Goal: Task Accomplishment & Management: Manage account settings

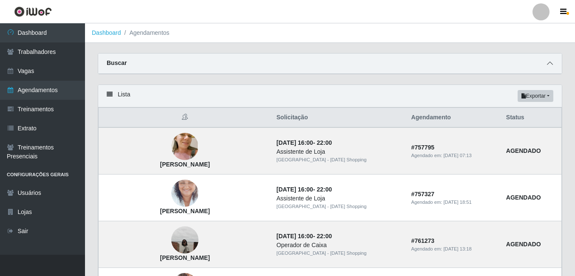
click at [549, 63] on icon at bounding box center [550, 63] width 6 height 6
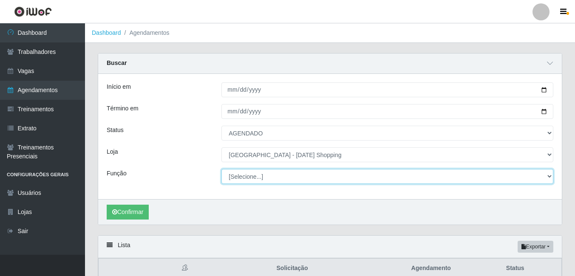
click at [274, 177] on select "[Selecione...] ASG ASG + ASG ++ Assistente de [PERSON_NAME] Assistente de [PERS…" at bounding box center [387, 176] width 332 height 15
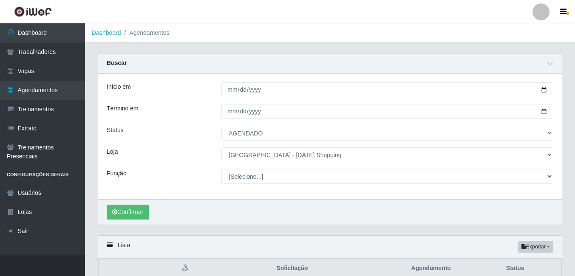
click at [182, 167] on div "Início em [DATE] Término em [DATE] Status [Selecione...] AGENDADO AGUARDANDO LI…" at bounding box center [329, 136] width 463 height 125
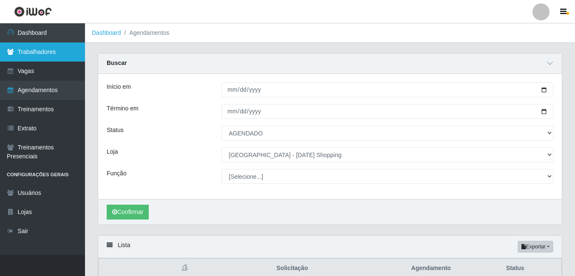
click at [59, 59] on link "Trabalhadores" at bounding box center [42, 51] width 85 height 19
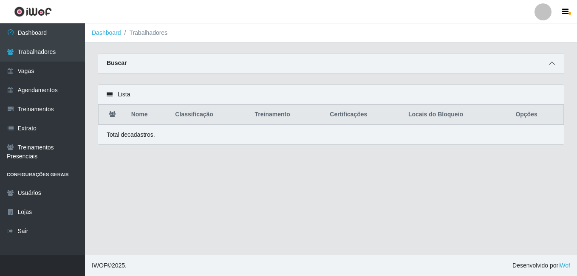
click at [556, 66] on span at bounding box center [552, 64] width 10 height 10
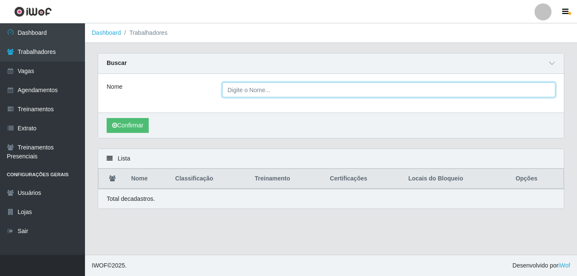
click at [333, 92] on input "Nome" at bounding box center [388, 89] width 333 height 15
type input "Hosana"
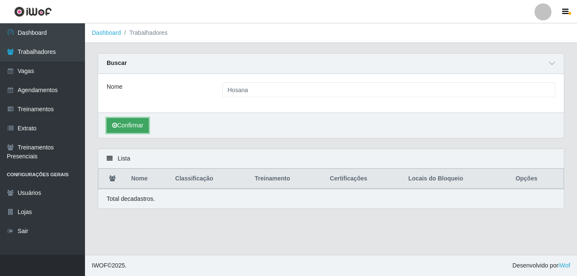
click at [132, 128] on button "Confirmar" at bounding box center [128, 125] width 42 height 15
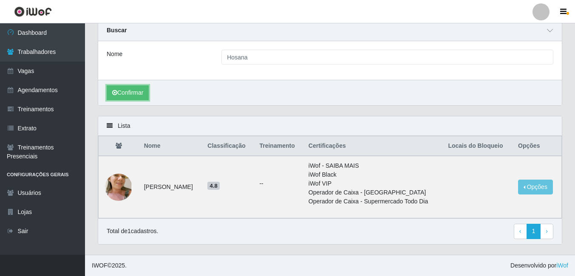
scroll to position [33, 0]
click at [539, 191] on button "Opções" at bounding box center [535, 187] width 35 height 15
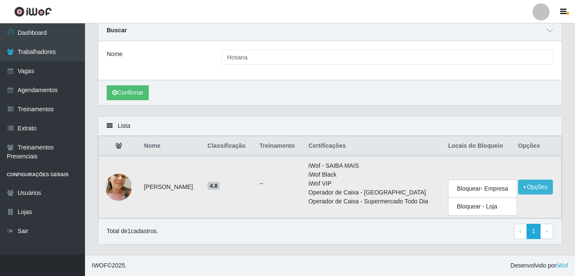
click at [351, 184] on li "iWof VIP" at bounding box center [373, 183] width 130 height 9
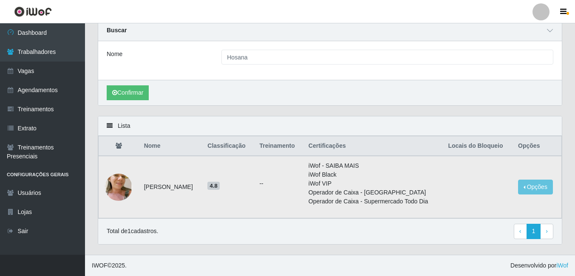
click at [325, 167] on li "iWof - SAIBA MAIS" at bounding box center [373, 165] width 130 height 9
click at [220, 188] on span "4.8" at bounding box center [213, 186] width 12 height 8
drag, startPoint x: 221, startPoint y: 188, endPoint x: 154, endPoint y: 186, distance: 67.6
click at [154, 186] on td "[PERSON_NAME]" at bounding box center [171, 187] width 64 height 62
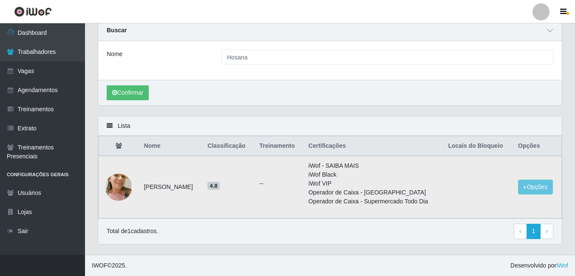
click at [220, 186] on span "4.8" at bounding box center [213, 186] width 12 height 8
click at [109, 179] on img at bounding box center [118, 187] width 27 height 51
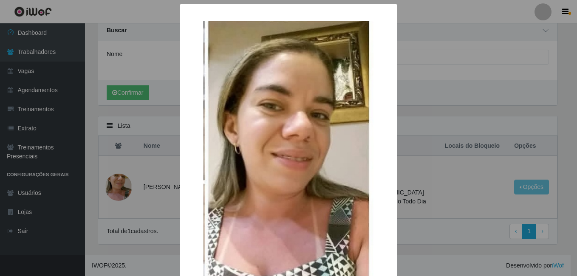
click at [270, 176] on img at bounding box center [288, 180] width 170 height 318
click at [448, 155] on div "× OK Cancel" at bounding box center [288, 138] width 577 height 276
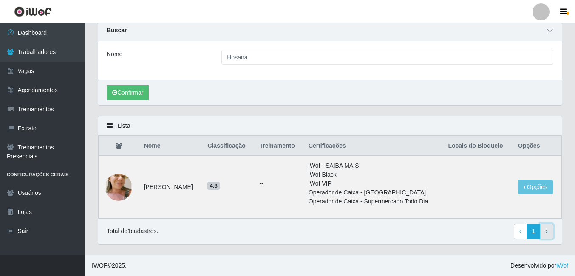
click at [548, 233] on link "› Next" at bounding box center [546, 231] width 13 height 15
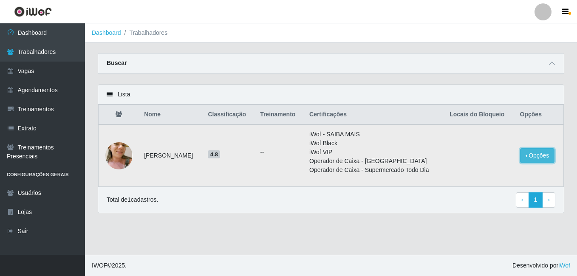
click at [537, 157] on button "Opções" at bounding box center [537, 155] width 35 height 15
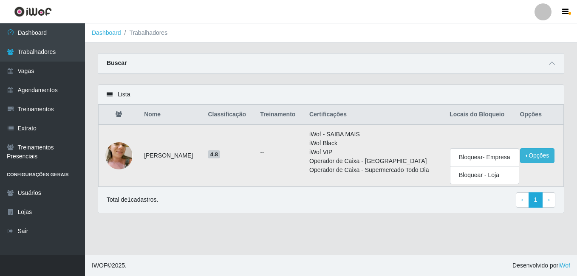
click at [263, 171] on td "--" at bounding box center [279, 155] width 49 height 62
click at [551, 66] on icon at bounding box center [552, 63] width 6 height 6
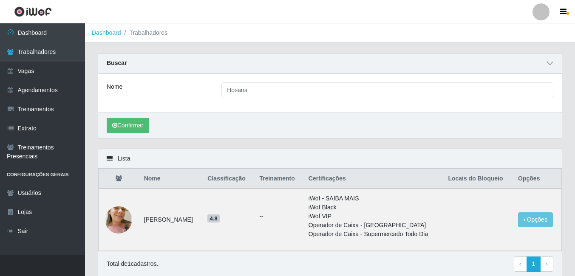
click at [550, 61] on icon at bounding box center [550, 63] width 6 height 6
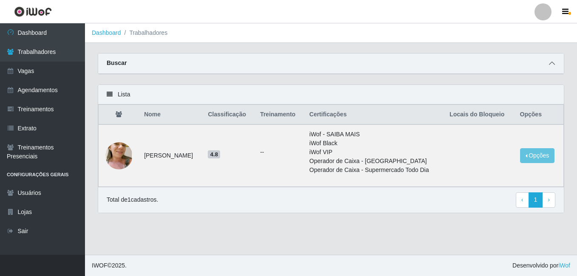
click at [550, 61] on icon at bounding box center [552, 63] width 6 height 6
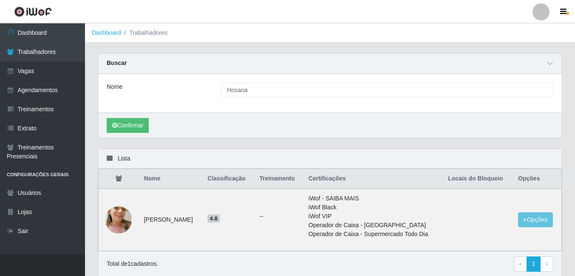
click at [110, 158] on icon at bounding box center [110, 158] width 6 height 6
click at [553, 63] on span at bounding box center [550, 64] width 10 height 10
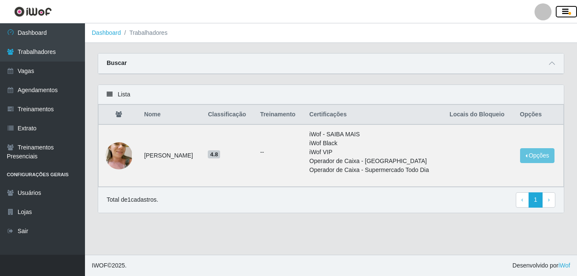
click at [566, 14] on icon "button" at bounding box center [565, 12] width 6 height 8
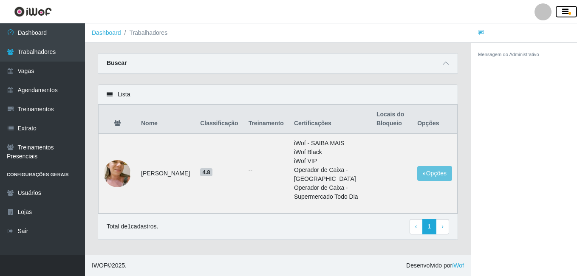
click at [566, 14] on icon "button" at bounding box center [565, 12] width 6 height 8
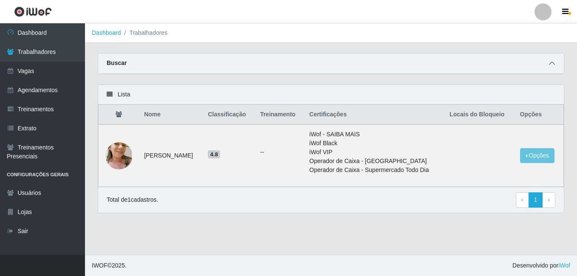
click at [553, 64] on icon at bounding box center [552, 63] width 6 height 6
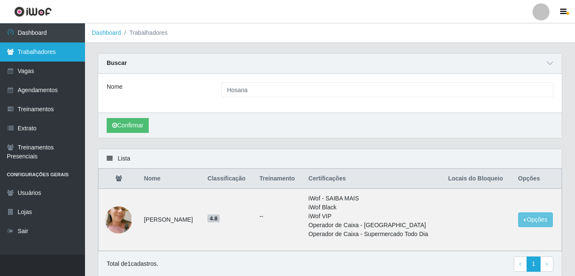
click at [53, 50] on link "Trabalhadores" at bounding box center [42, 51] width 85 height 19
click at [41, 54] on link "Trabalhadores" at bounding box center [42, 51] width 85 height 19
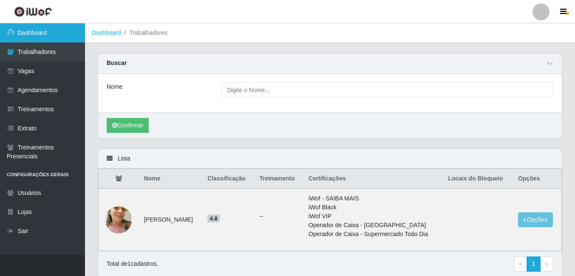
click at [38, 37] on link "Dashboard" at bounding box center [42, 32] width 85 height 19
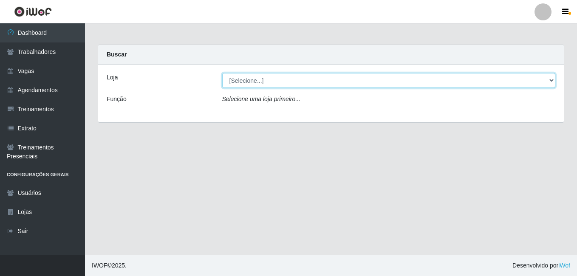
click at [256, 82] on select "[Selecione...] Rio Center - Natal Shopping" at bounding box center [388, 80] width 333 height 15
select select "471"
click at [222, 73] on select "[Selecione...] Rio Center - Natal Shopping" at bounding box center [388, 80] width 333 height 15
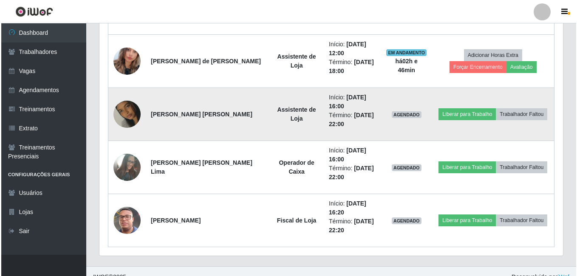
scroll to position [402, 0]
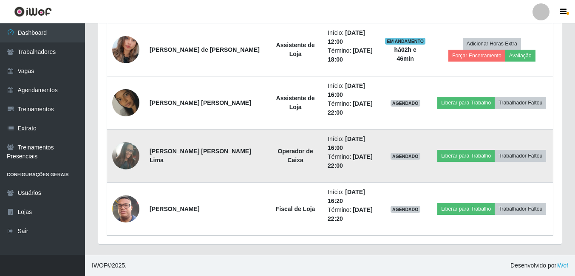
click at [127, 153] on img at bounding box center [125, 156] width 27 height 37
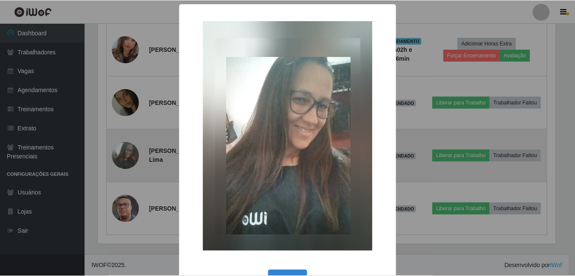
scroll to position [176, 459]
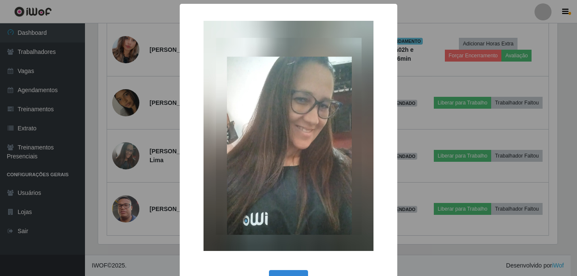
click at [461, 178] on div "× OK Cancel" at bounding box center [288, 138] width 577 height 276
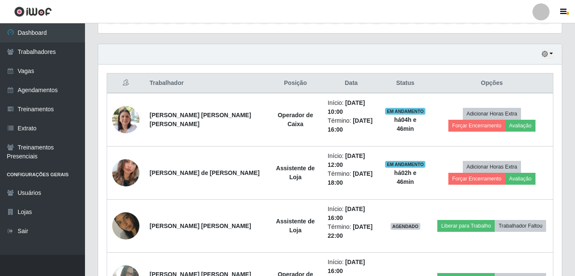
scroll to position [232, 0]
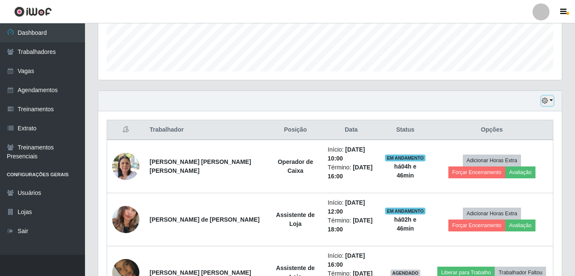
click at [546, 100] on icon "button" at bounding box center [545, 101] width 6 height 6
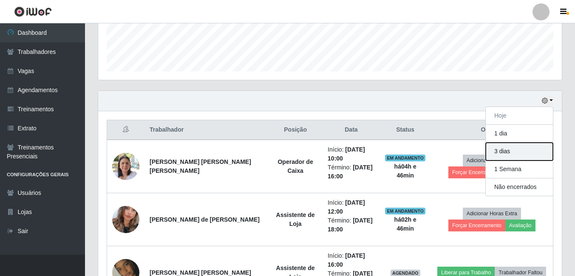
click at [508, 155] on button "3 dias" at bounding box center [519, 152] width 67 height 18
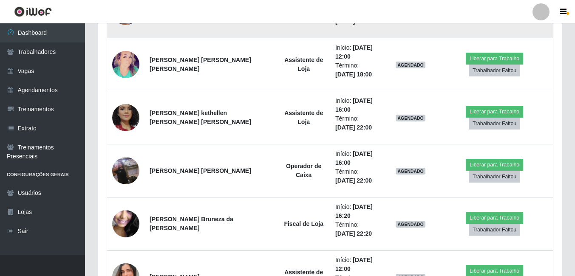
scroll to position [615, 0]
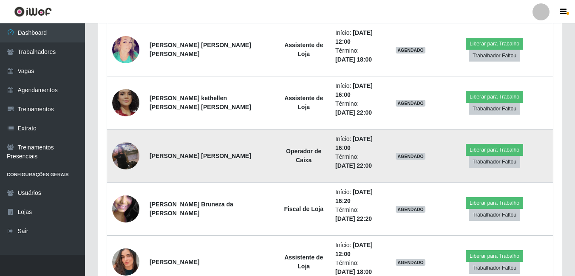
click at [125, 162] on img at bounding box center [125, 156] width 27 height 48
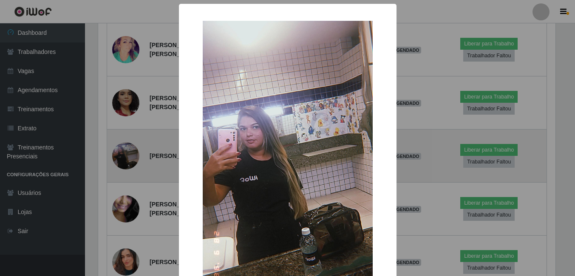
scroll to position [176, 459]
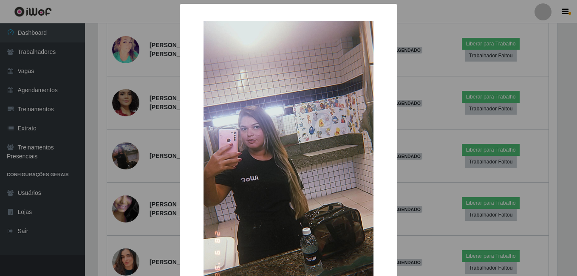
click at [283, 153] on img at bounding box center [288, 172] width 170 height 302
click at [435, 135] on div "× OK Cancel" at bounding box center [288, 138] width 577 height 276
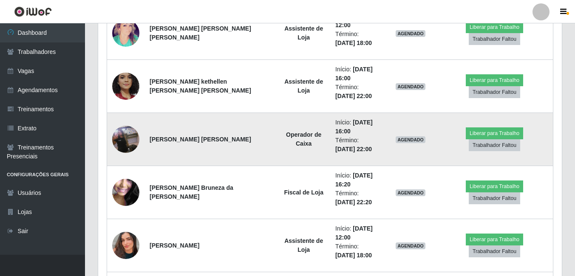
scroll to position [604, 0]
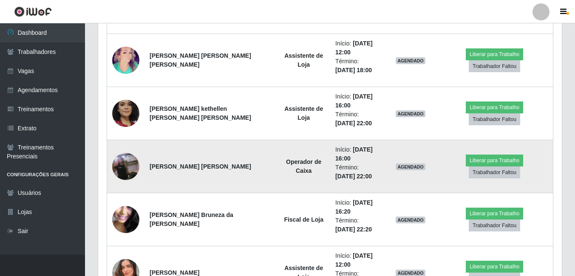
click at [129, 169] on img at bounding box center [125, 166] width 27 height 48
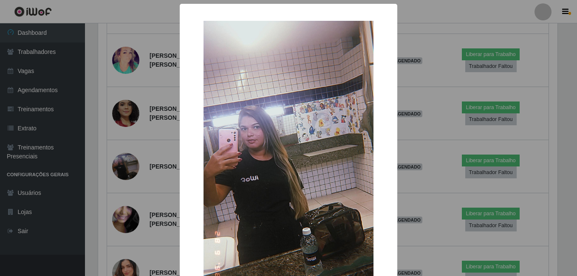
click at [555, 42] on div "× OK Cancel" at bounding box center [288, 138] width 577 height 276
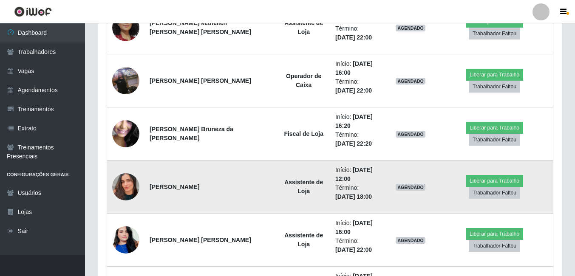
scroll to position [689, 0]
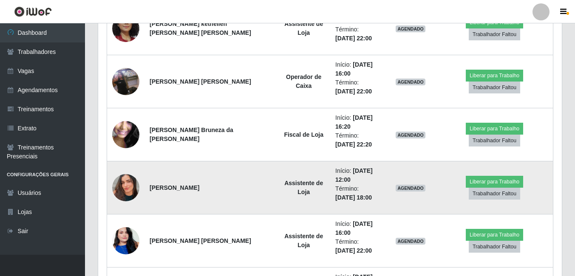
click at [132, 188] on img at bounding box center [125, 188] width 27 height 48
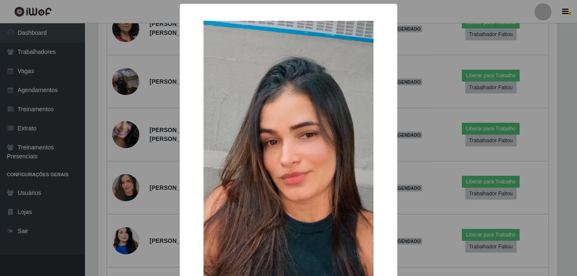
click at [326, 145] on img at bounding box center [288, 172] width 170 height 302
click at [416, 116] on div "× OK Cancel" at bounding box center [288, 138] width 577 height 276
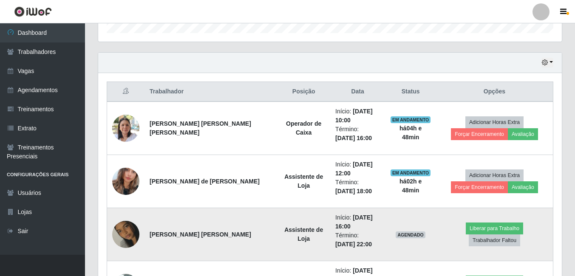
scroll to position [264, 0]
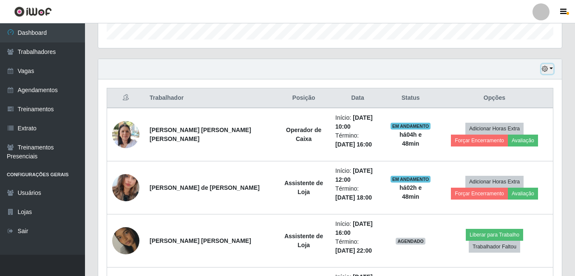
click at [549, 70] on button "button" at bounding box center [547, 69] width 12 height 10
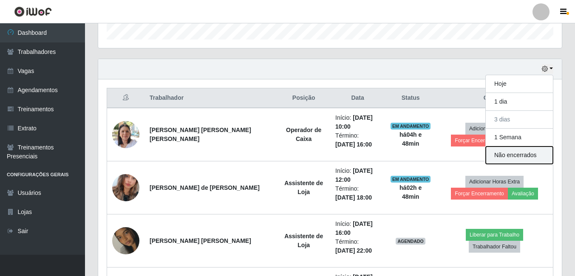
click at [516, 156] on button "Não encerrados" at bounding box center [519, 155] width 67 height 17
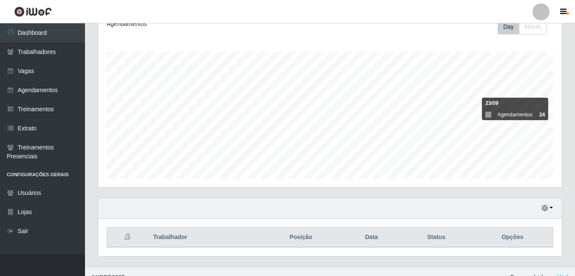
scroll to position [137, 0]
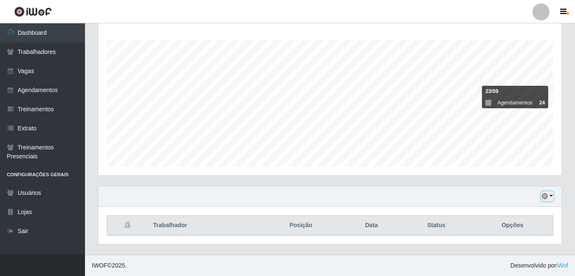
click at [550, 196] on button "button" at bounding box center [547, 197] width 12 height 10
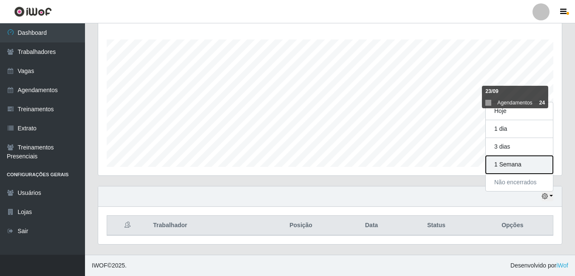
click at [527, 165] on button "1 Semana" at bounding box center [519, 165] width 67 height 18
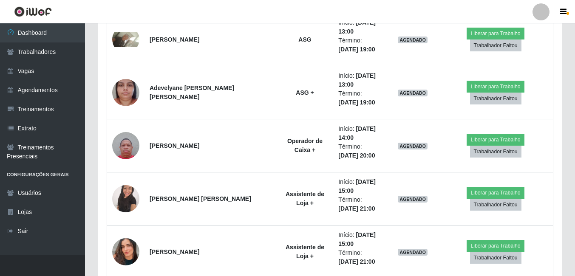
scroll to position [1454, 0]
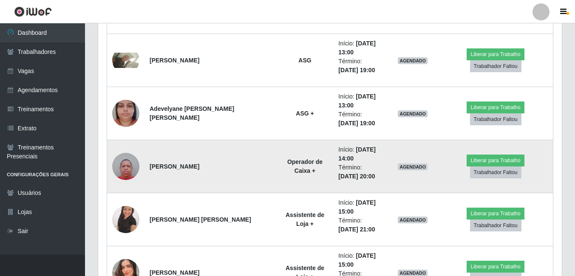
click at [129, 166] on img at bounding box center [125, 166] width 27 height 36
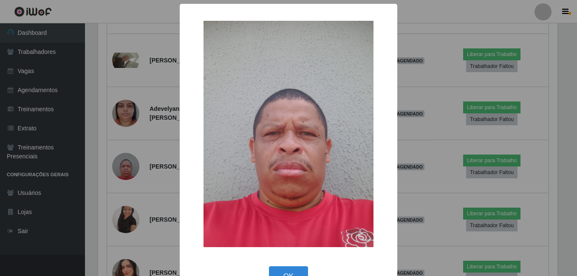
click at [439, 199] on div "× OK Cancel" at bounding box center [288, 138] width 577 height 276
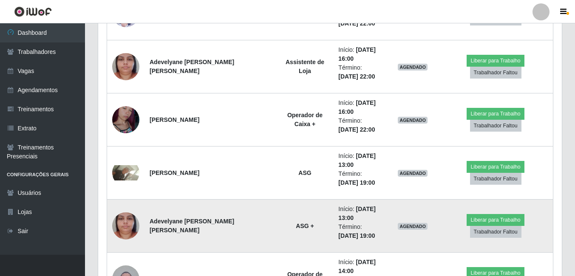
scroll to position [1326, 0]
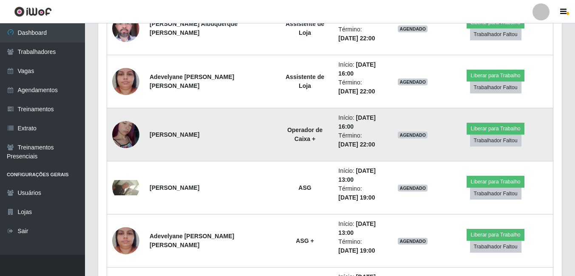
click at [127, 137] on img at bounding box center [125, 134] width 27 height 48
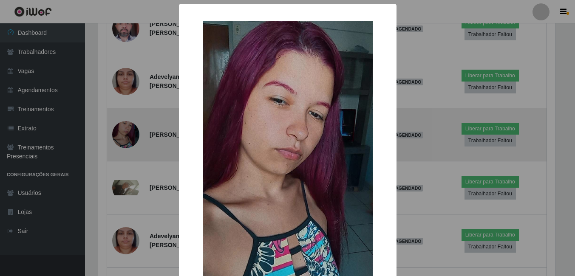
scroll to position [176, 459]
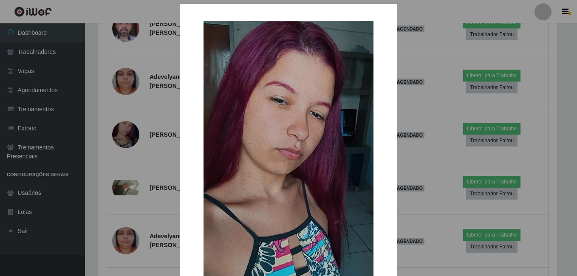
click at [146, 162] on div "× OK Cancel" at bounding box center [288, 138] width 577 height 276
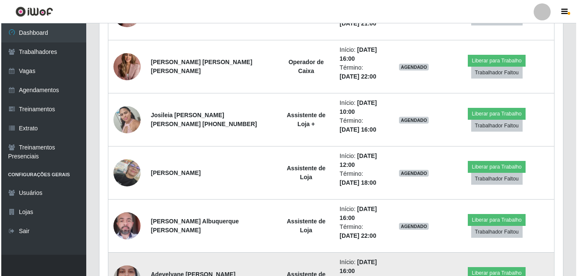
scroll to position [1114, 0]
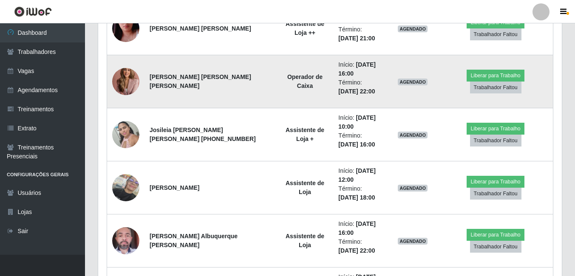
click at [126, 88] on img at bounding box center [125, 81] width 27 height 38
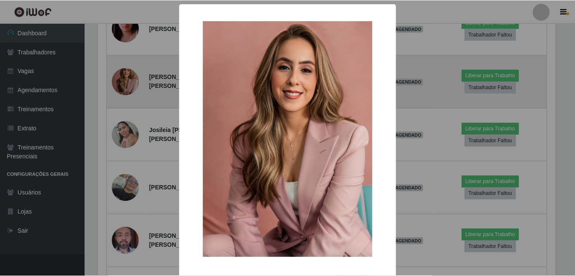
scroll to position [176, 459]
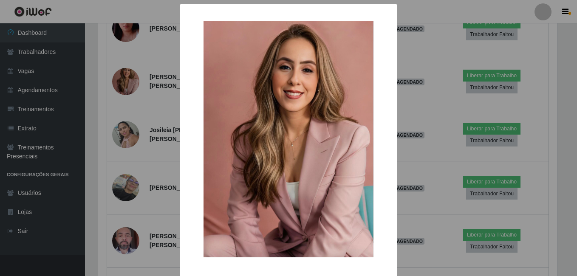
click at [440, 110] on div "× OK Cancel" at bounding box center [288, 138] width 577 height 276
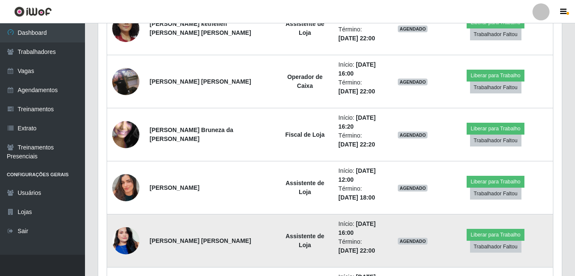
scroll to position [647, 0]
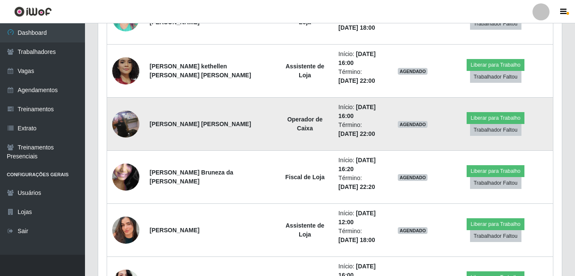
click at [124, 125] on img at bounding box center [125, 124] width 27 height 48
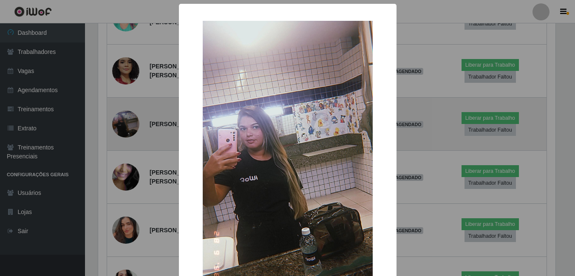
scroll to position [176, 459]
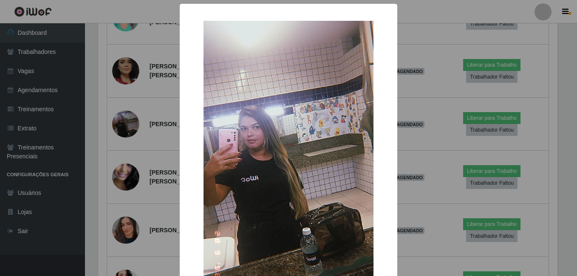
click at [124, 125] on div "× OK Cancel" at bounding box center [288, 138] width 577 height 276
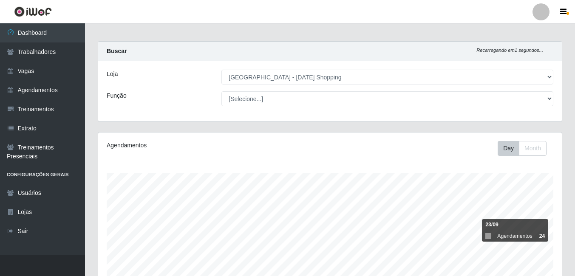
scroll to position [0, 0]
